Goal: Task Accomplishment & Management: Use online tool/utility

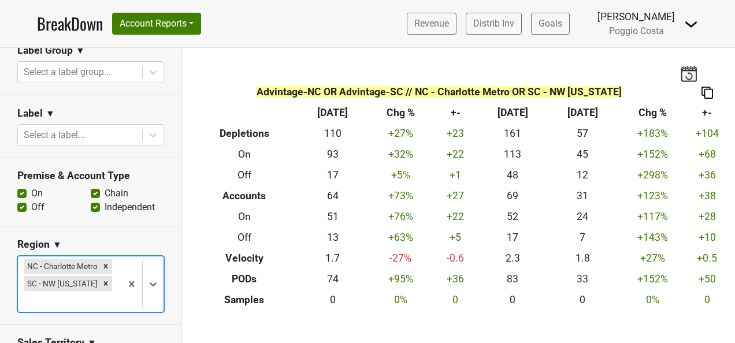
scroll to position [303, 0]
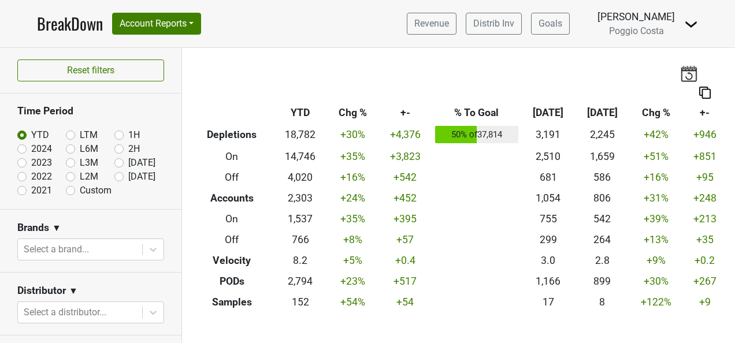
click at [128, 177] on label "[DATE]" at bounding box center [141, 177] width 27 height 14
click at [114, 177] on input "[DATE]" at bounding box center [137, 176] width 46 height 12
radio input "true"
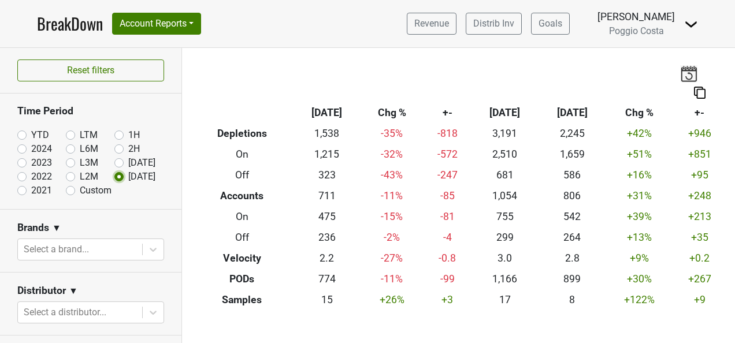
scroll to position [116, 0]
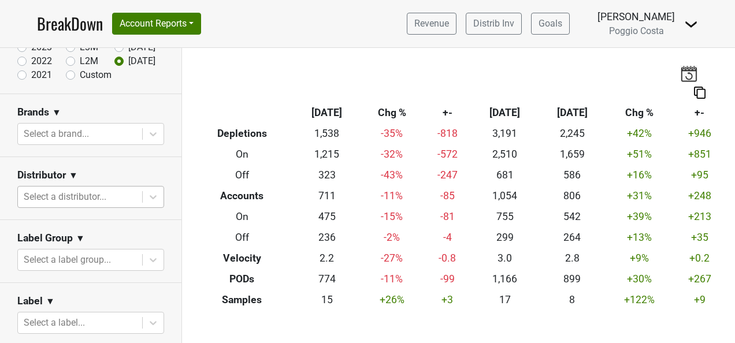
click at [114, 200] on div at bounding box center [80, 197] width 113 height 16
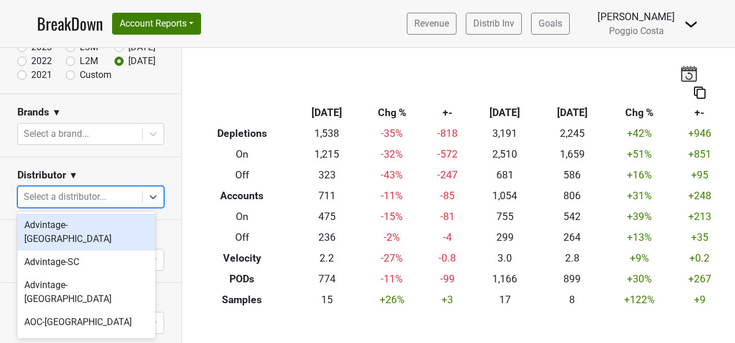
click at [116, 221] on div "Advintage-[GEOGRAPHIC_DATA]" at bounding box center [86, 232] width 138 height 37
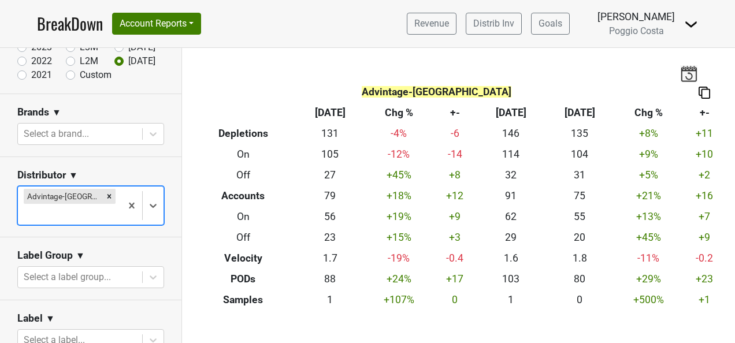
click at [104, 206] on div at bounding box center [70, 214] width 92 height 16
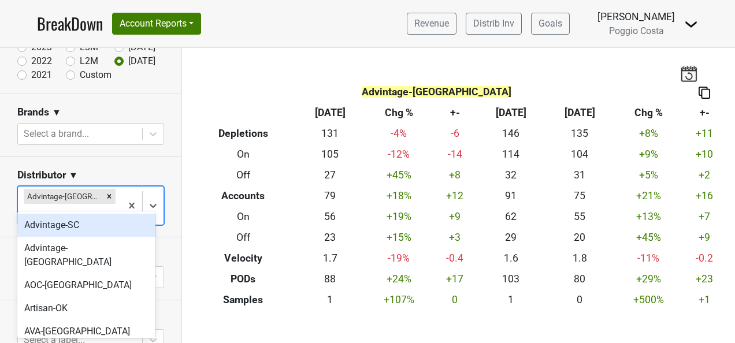
click at [96, 225] on div "Advintage-SC" at bounding box center [86, 225] width 138 height 23
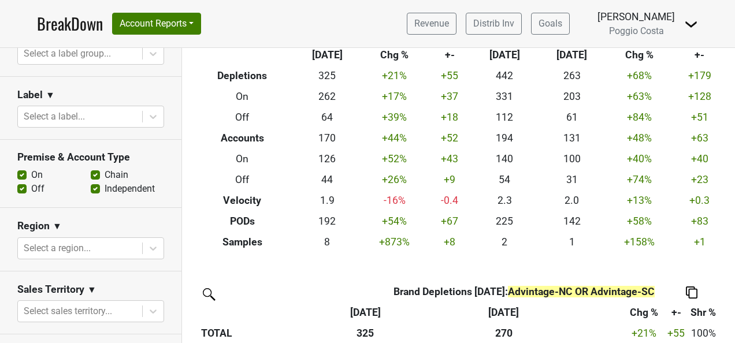
scroll to position [404, 0]
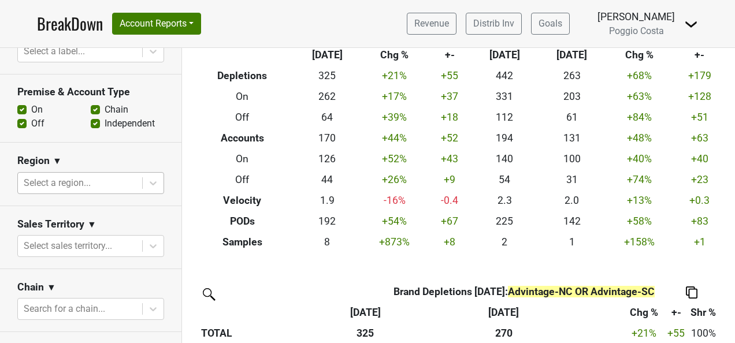
click at [88, 180] on div at bounding box center [80, 183] width 113 height 16
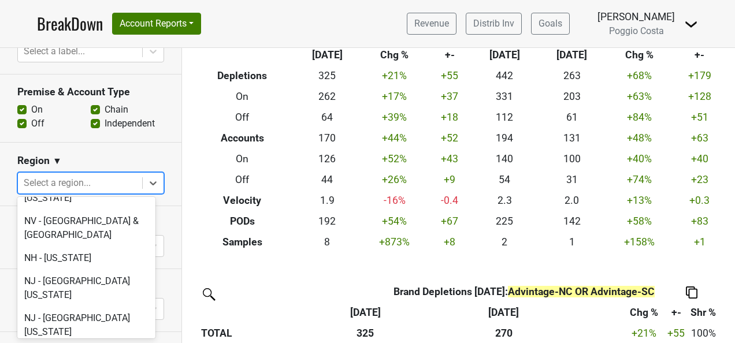
scroll to position [2426, 0]
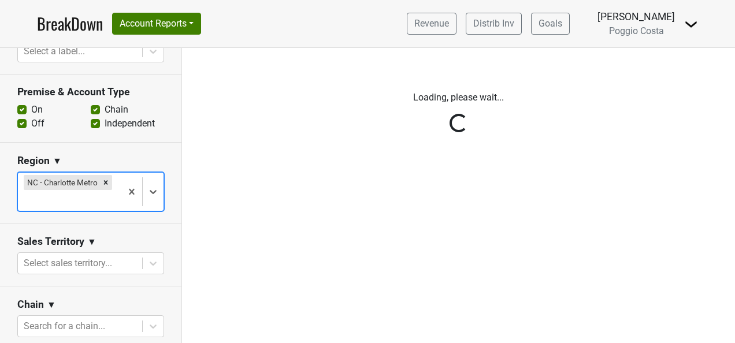
scroll to position [0, 0]
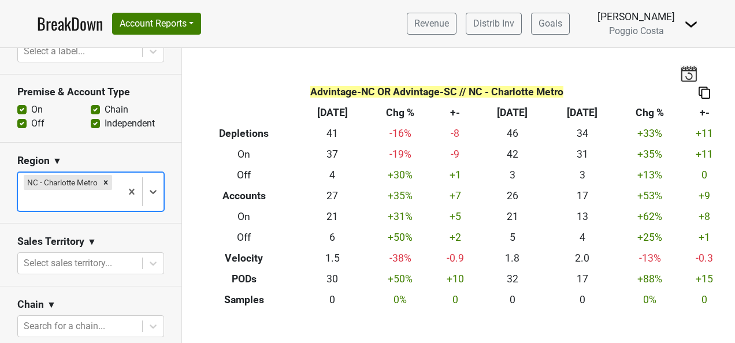
click at [55, 204] on div at bounding box center [70, 200] width 92 height 16
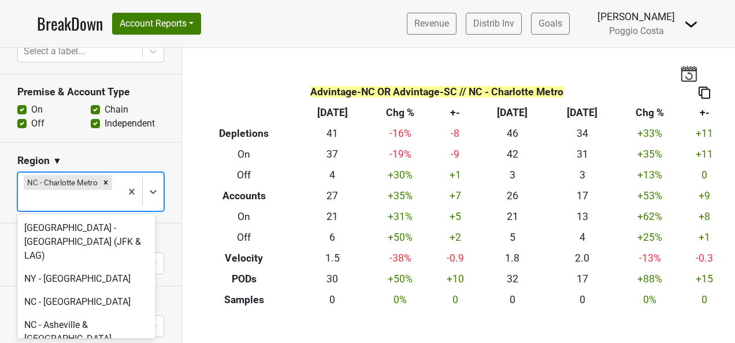
scroll to position [2830, 0]
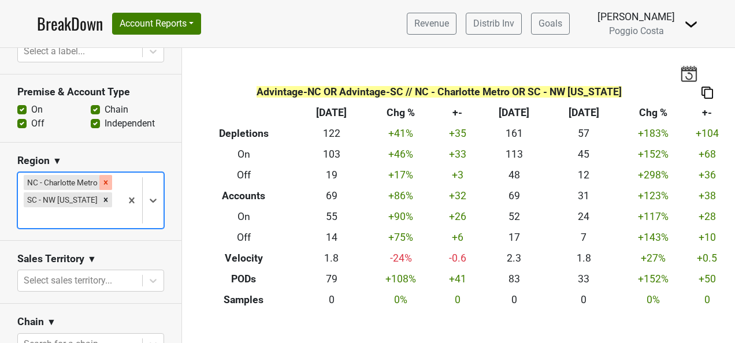
click at [104, 181] on icon "Remove NC - Charlotte Metro" at bounding box center [106, 182] width 4 height 4
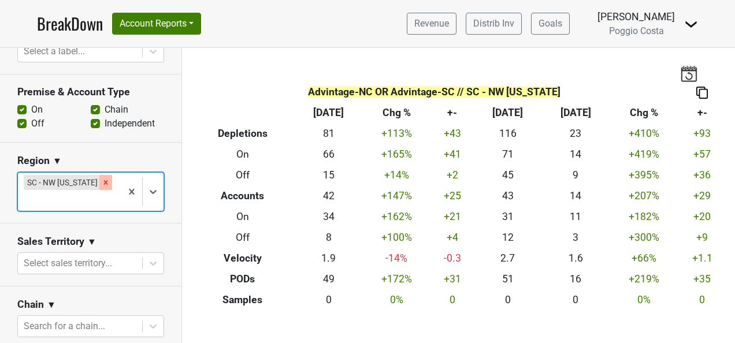
click at [104, 180] on icon "Remove SC - NW South Carolina" at bounding box center [106, 182] width 4 height 4
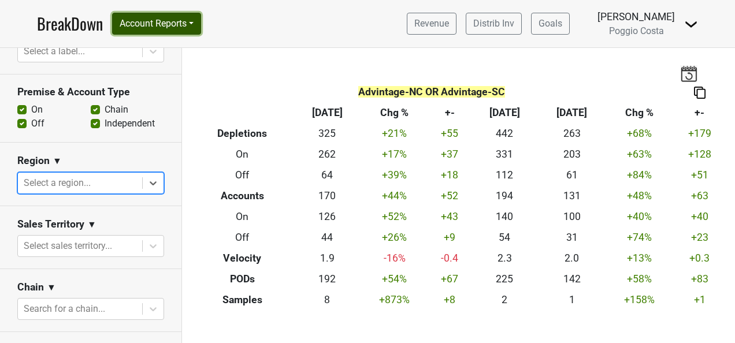
click at [167, 18] on button "Account Reports" at bounding box center [156, 24] width 89 height 22
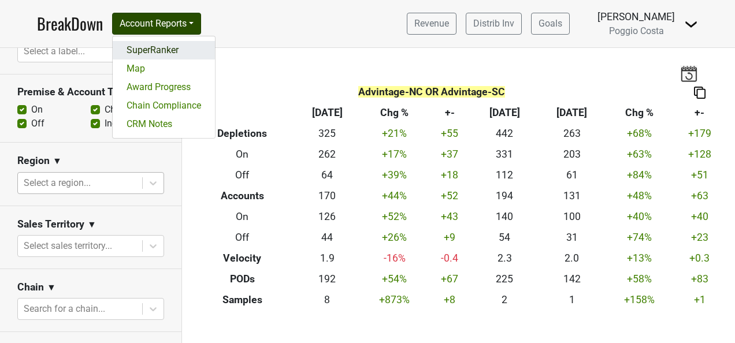
click at [163, 46] on link "SuperRanker" at bounding box center [164, 50] width 102 height 18
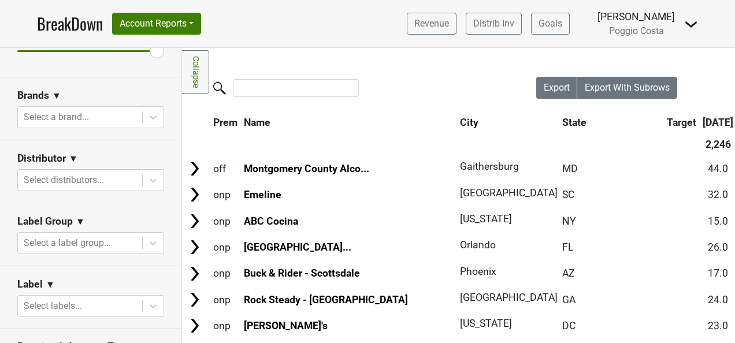
scroll to position [173, 0]
click at [107, 172] on div at bounding box center [80, 178] width 113 height 16
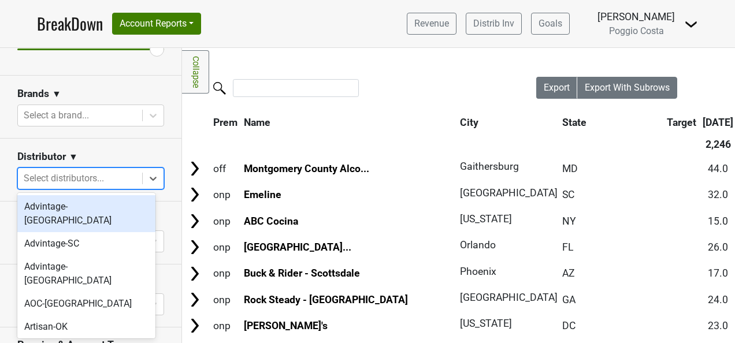
click at [107, 204] on div "Advintage-[GEOGRAPHIC_DATA]" at bounding box center [86, 213] width 138 height 37
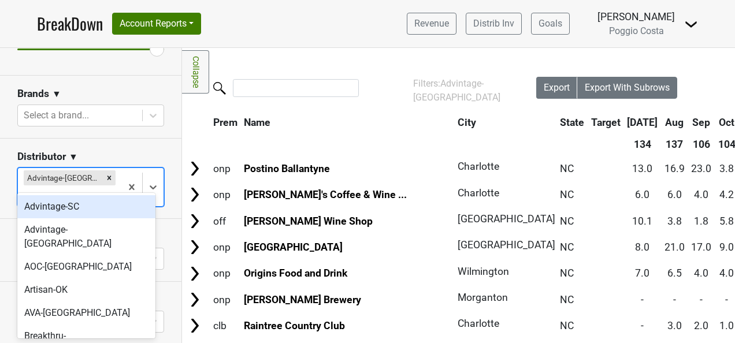
click at [102, 188] on div at bounding box center [70, 196] width 92 height 16
click at [102, 207] on div "Advintage-SC" at bounding box center [86, 206] width 138 height 23
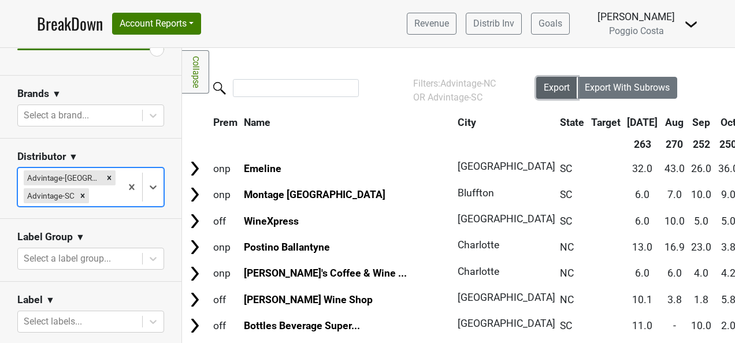
click at [545, 89] on span "Export" at bounding box center [556, 87] width 26 height 11
